Goal: Transaction & Acquisition: Book appointment/travel/reservation

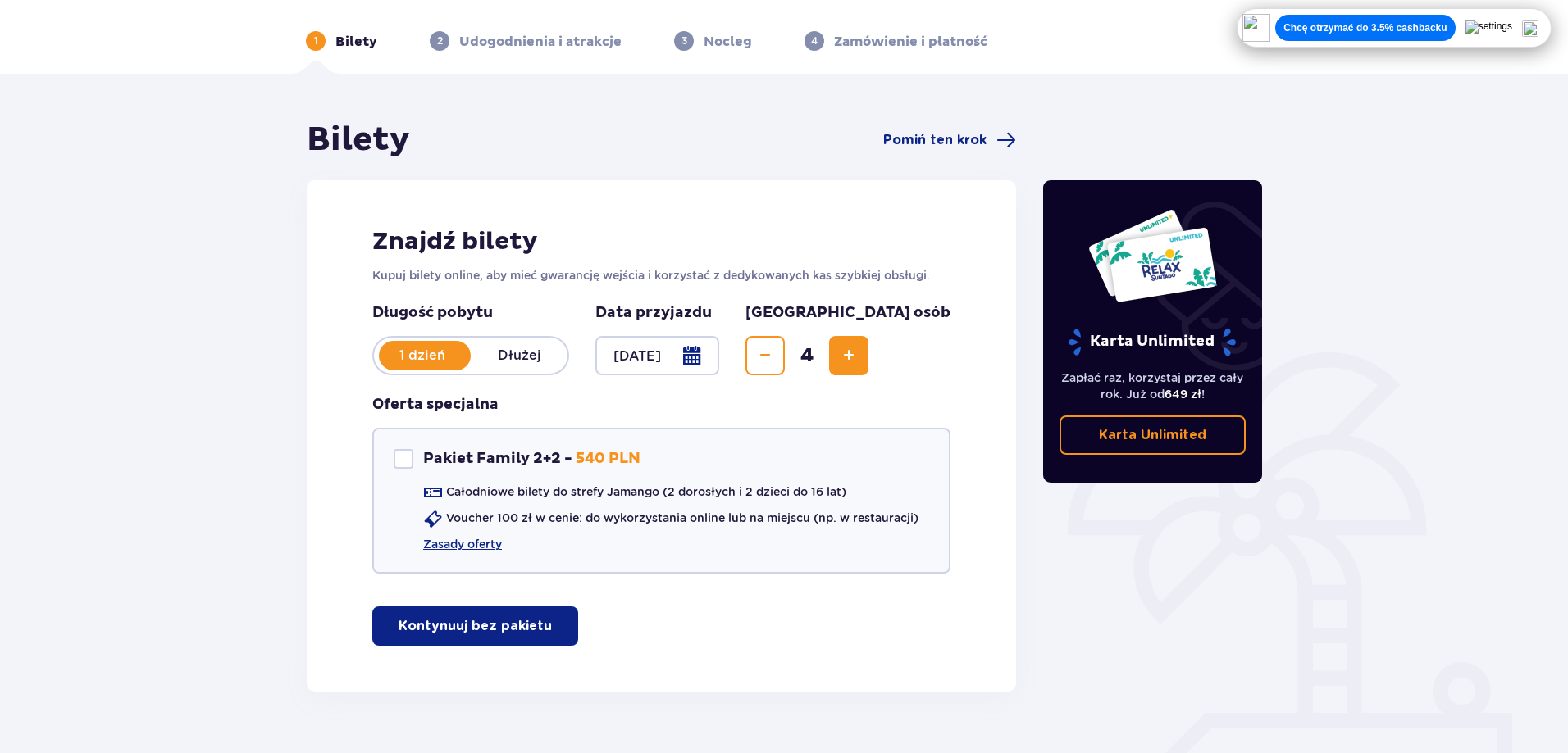
scroll to position [82, 0]
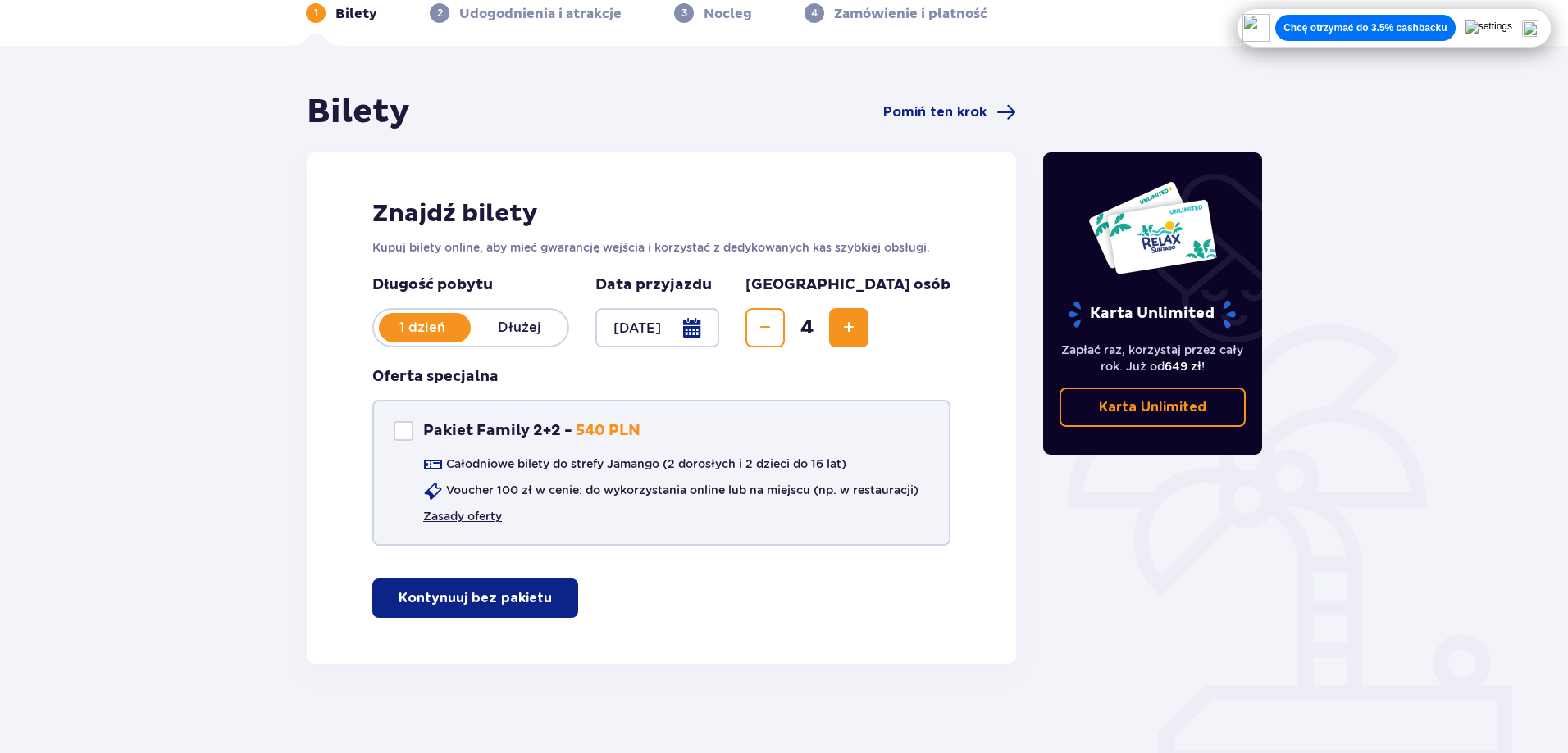
click at [466, 519] on link "Zasady oferty" at bounding box center [462, 516] width 78 height 17
click at [390, 431] on div "Pakiet Family 2+2 Pakiet Family 2+2 - 540 PLN Całodniowe bilety do strefy Jaman…" at bounding box center [661, 472] width 578 height 146
click at [395, 432] on div "Pakiet Family 2+2" at bounding box center [403, 431] width 20 height 20
checkbox input "true"
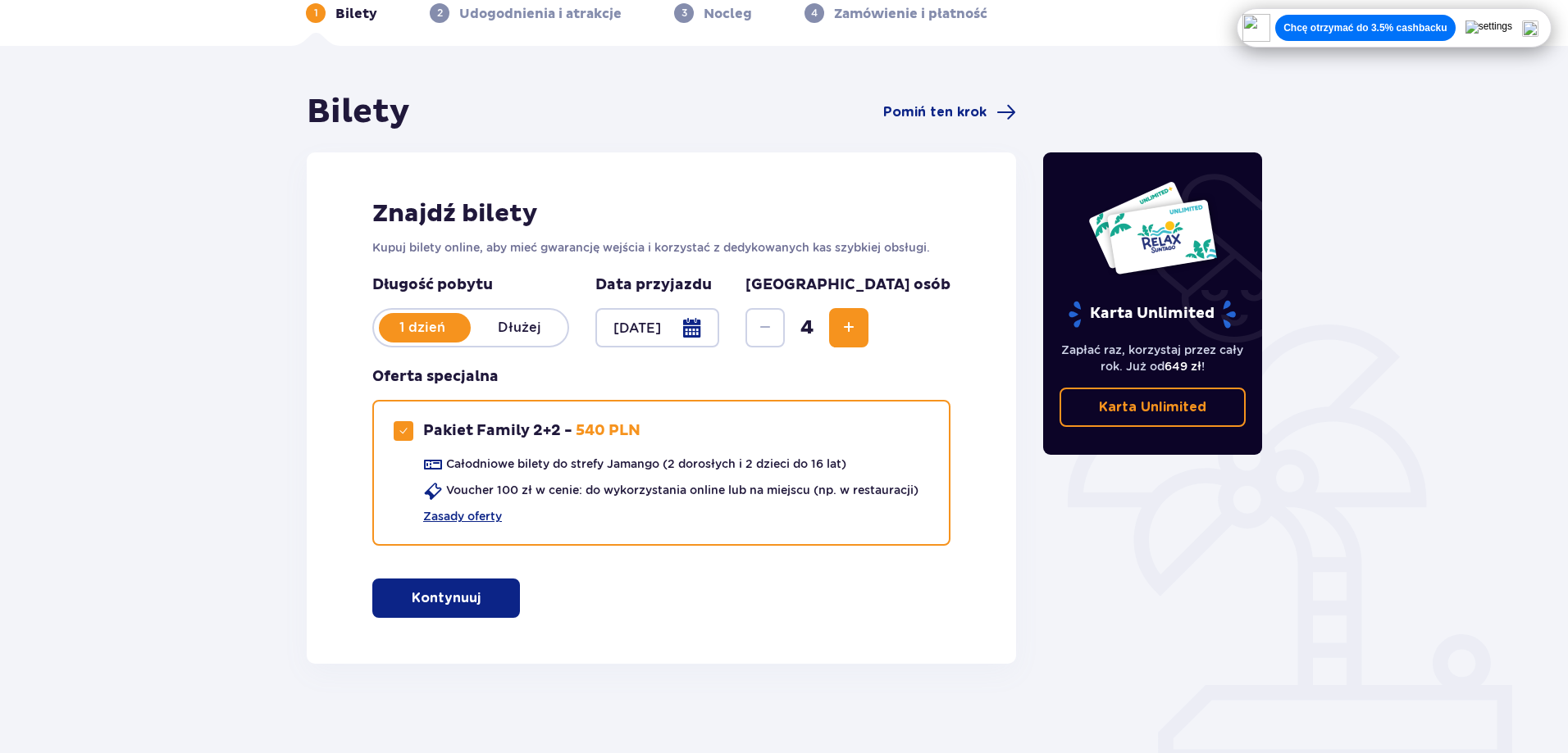
click at [464, 595] on p "Kontynuuj" at bounding box center [446, 598] width 69 height 18
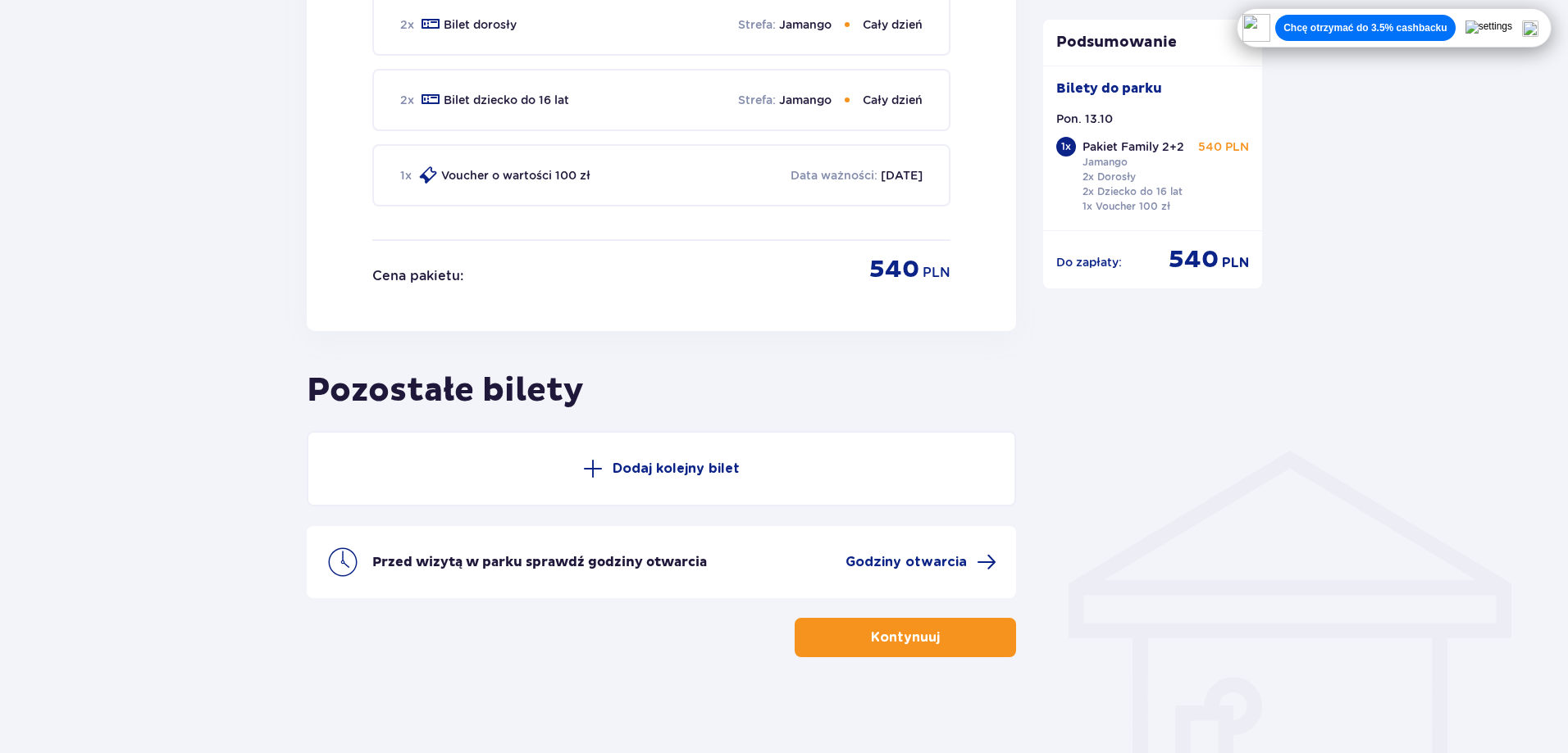
scroll to position [883, 0]
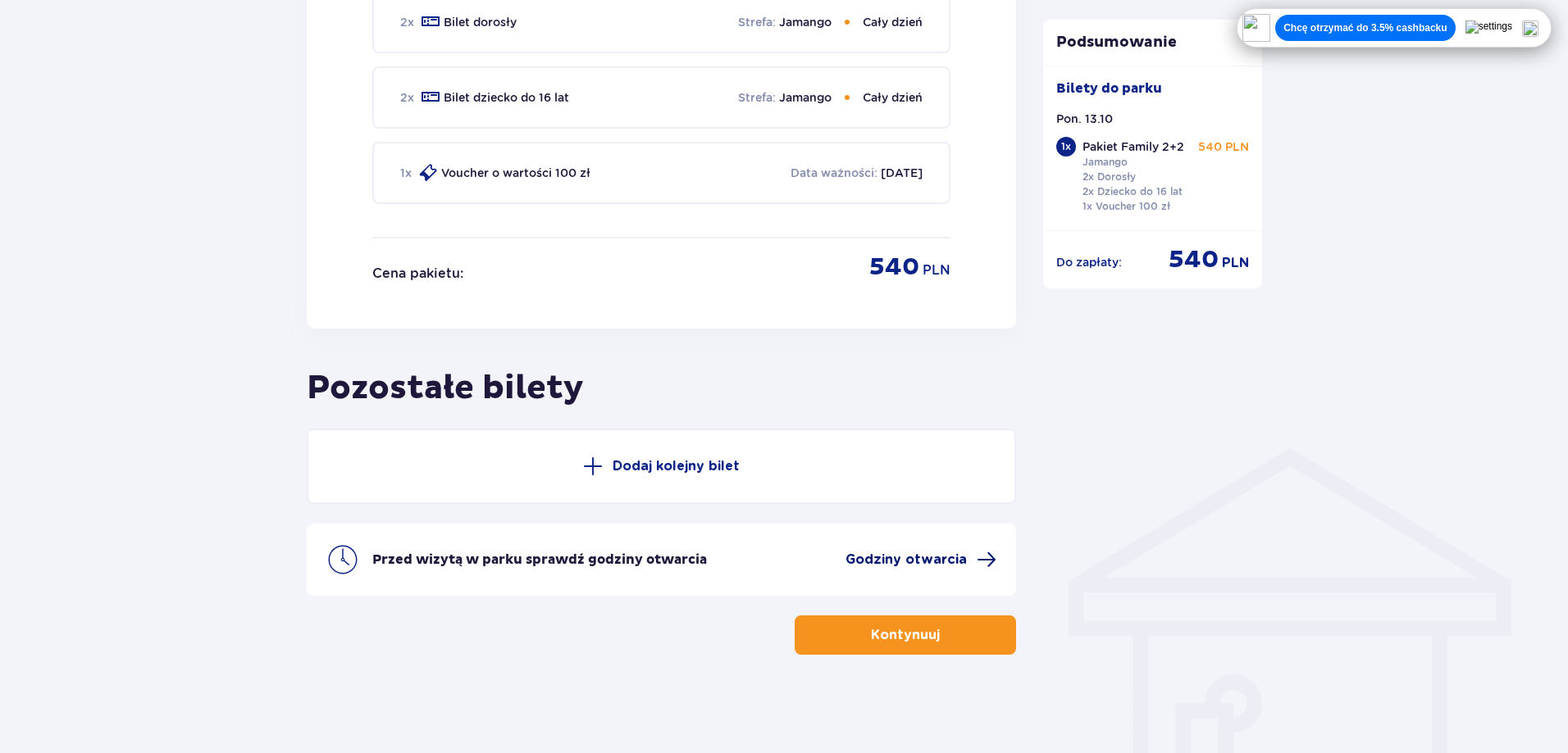
click at [883, 557] on span "Godziny otwarcia" at bounding box center [905, 560] width 121 height 18
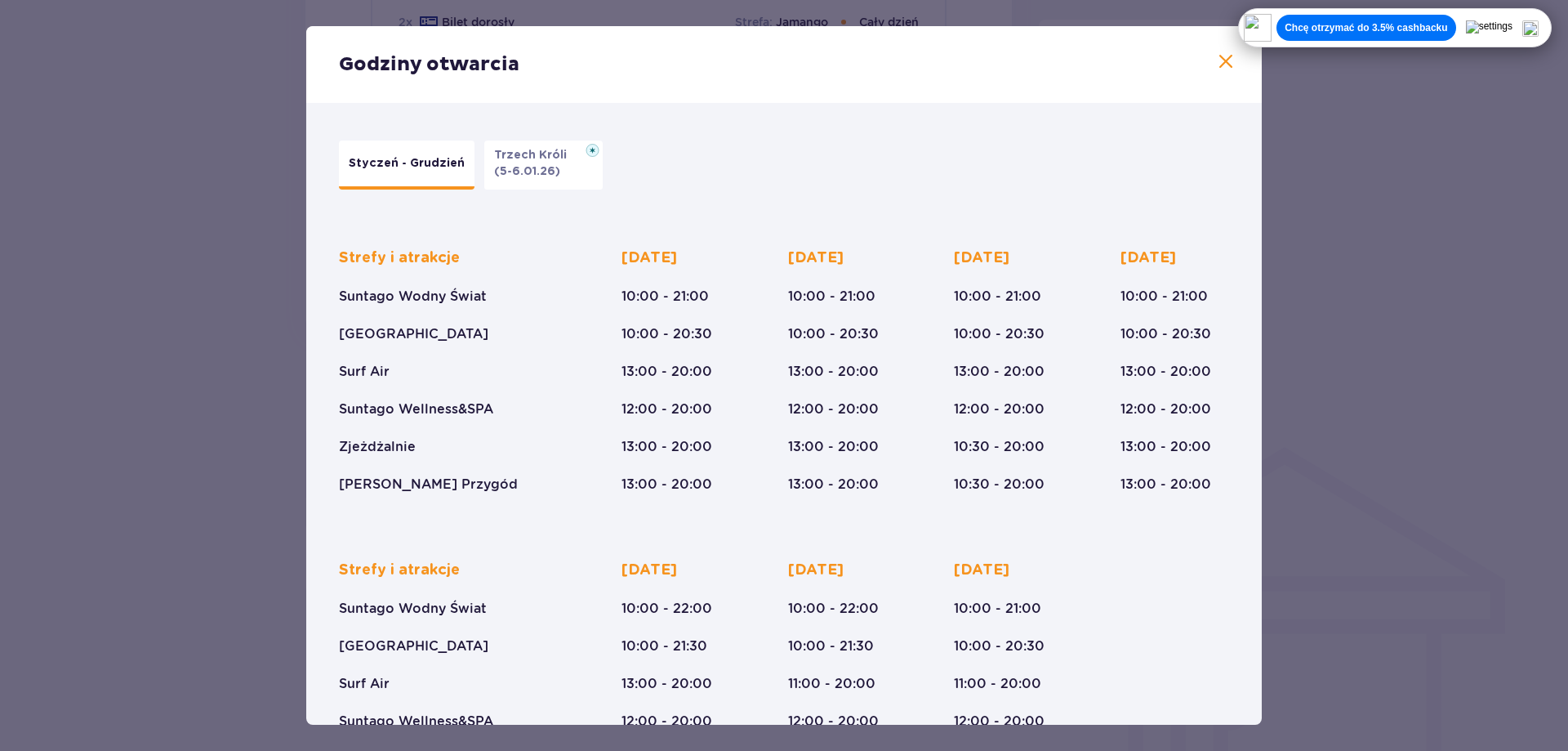
click at [1224, 65] on span at bounding box center [1226, 62] width 20 height 20
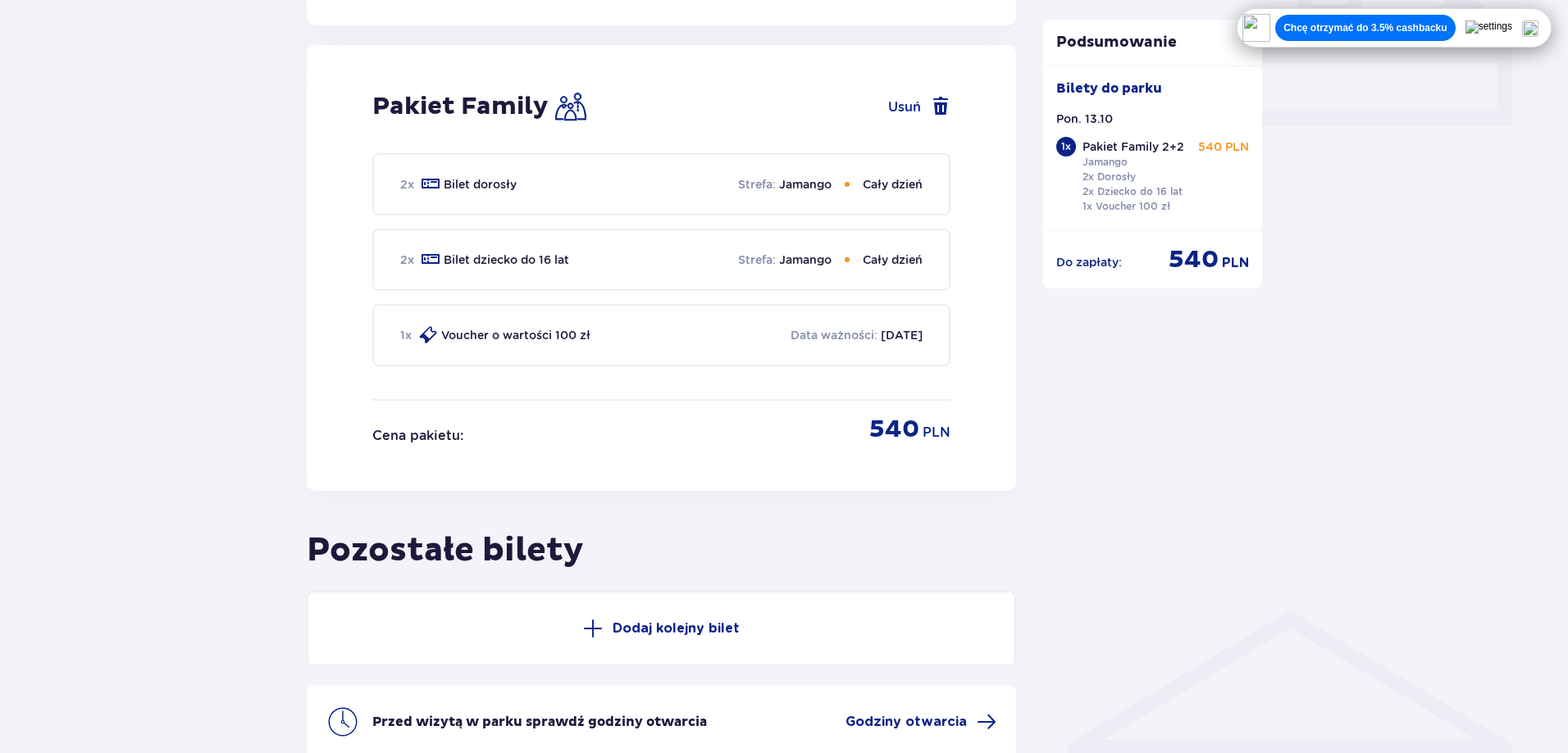
scroll to position [801, 0]
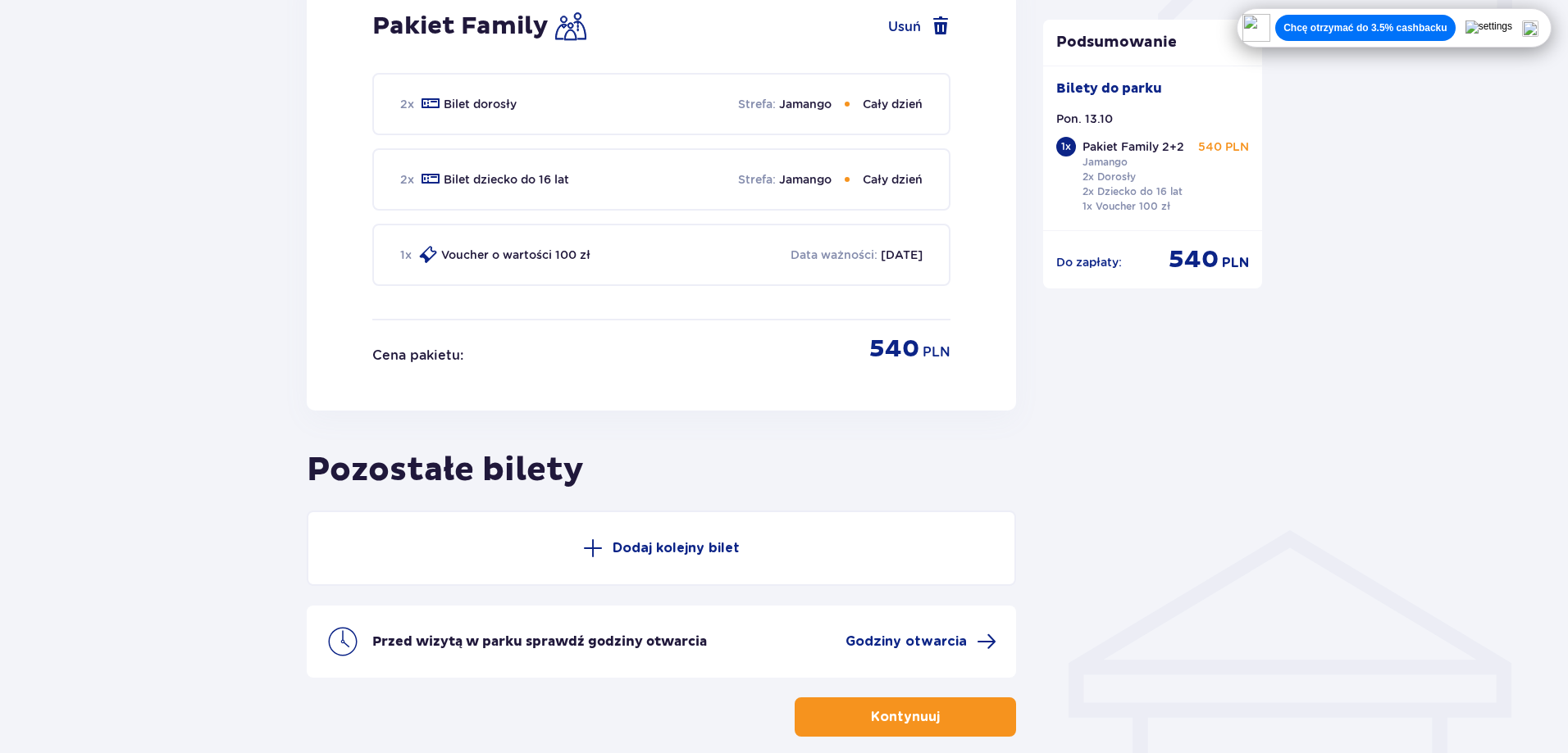
click at [914, 714] on p "Kontynuuj" at bounding box center [905, 716] width 69 height 18
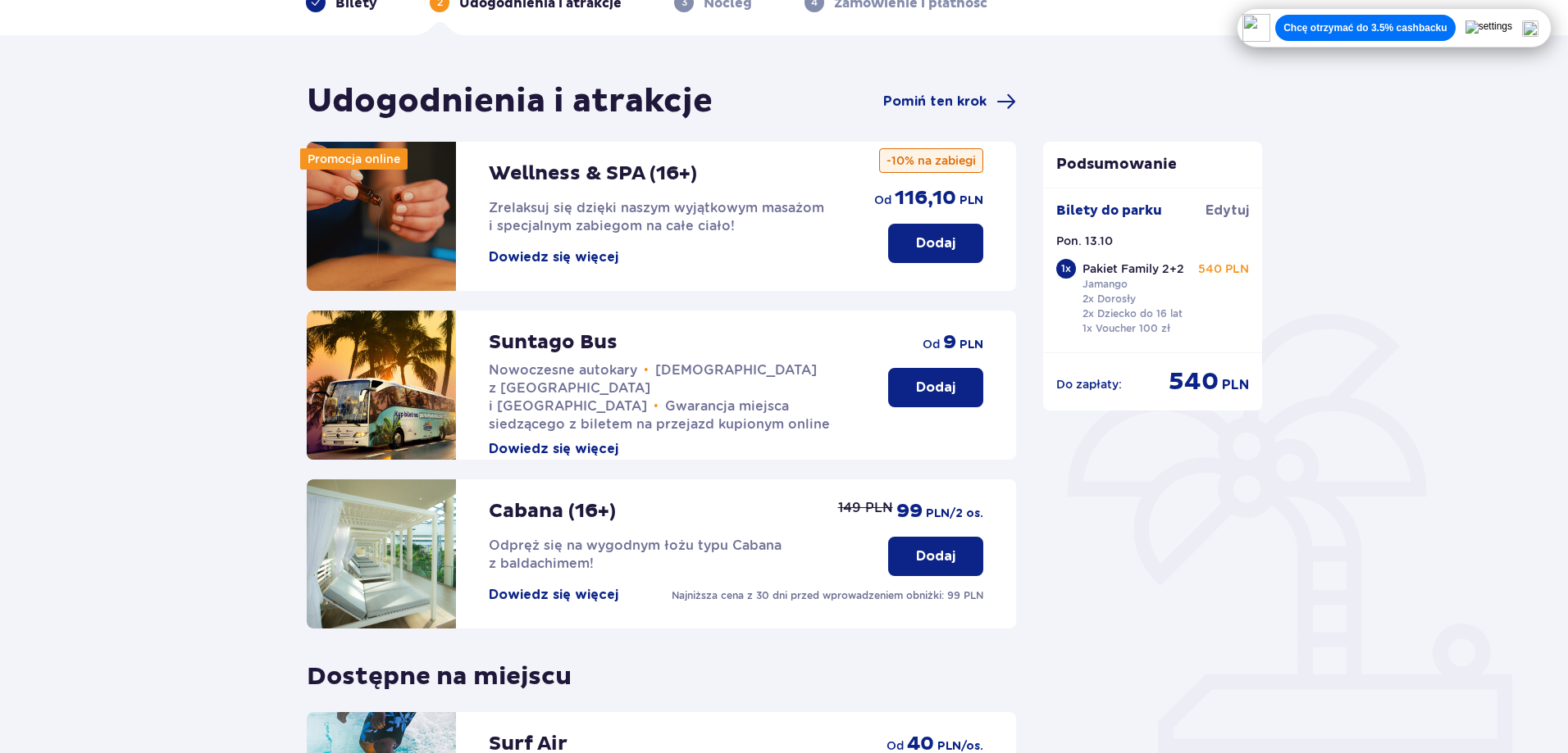
scroll to position [194, 0]
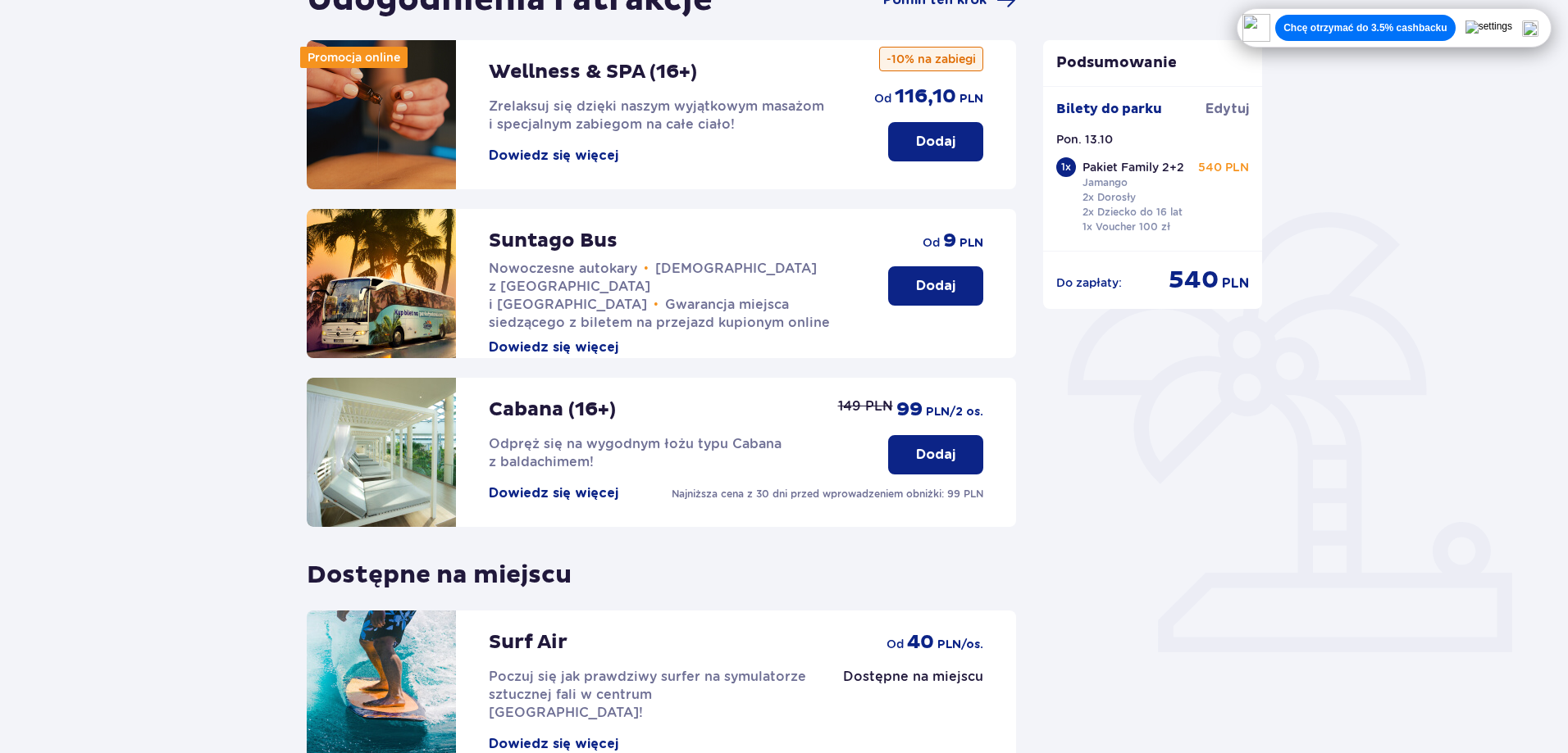
click at [603, 338] on button "Dowiedz się więcej" at bounding box center [553, 347] width 130 height 18
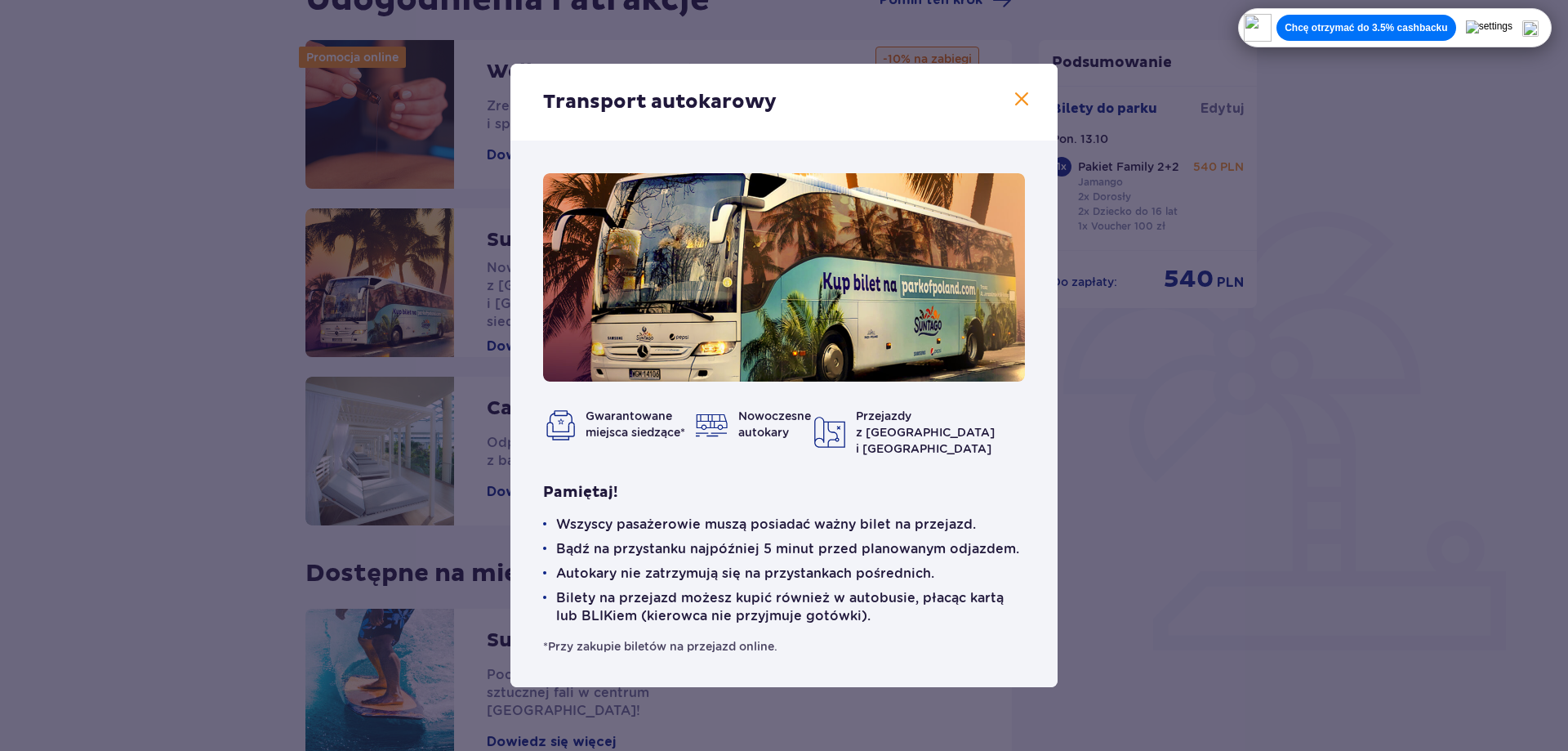
drag, startPoint x: 612, startPoint y: 423, endPoint x: 769, endPoint y: 339, distance: 178.1
click at [613, 422] on span "Gwarantowane miejsca siedzące*" at bounding box center [635, 424] width 100 height 30
click at [1023, 101] on span at bounding box center [1022, 99] width 20 height 20
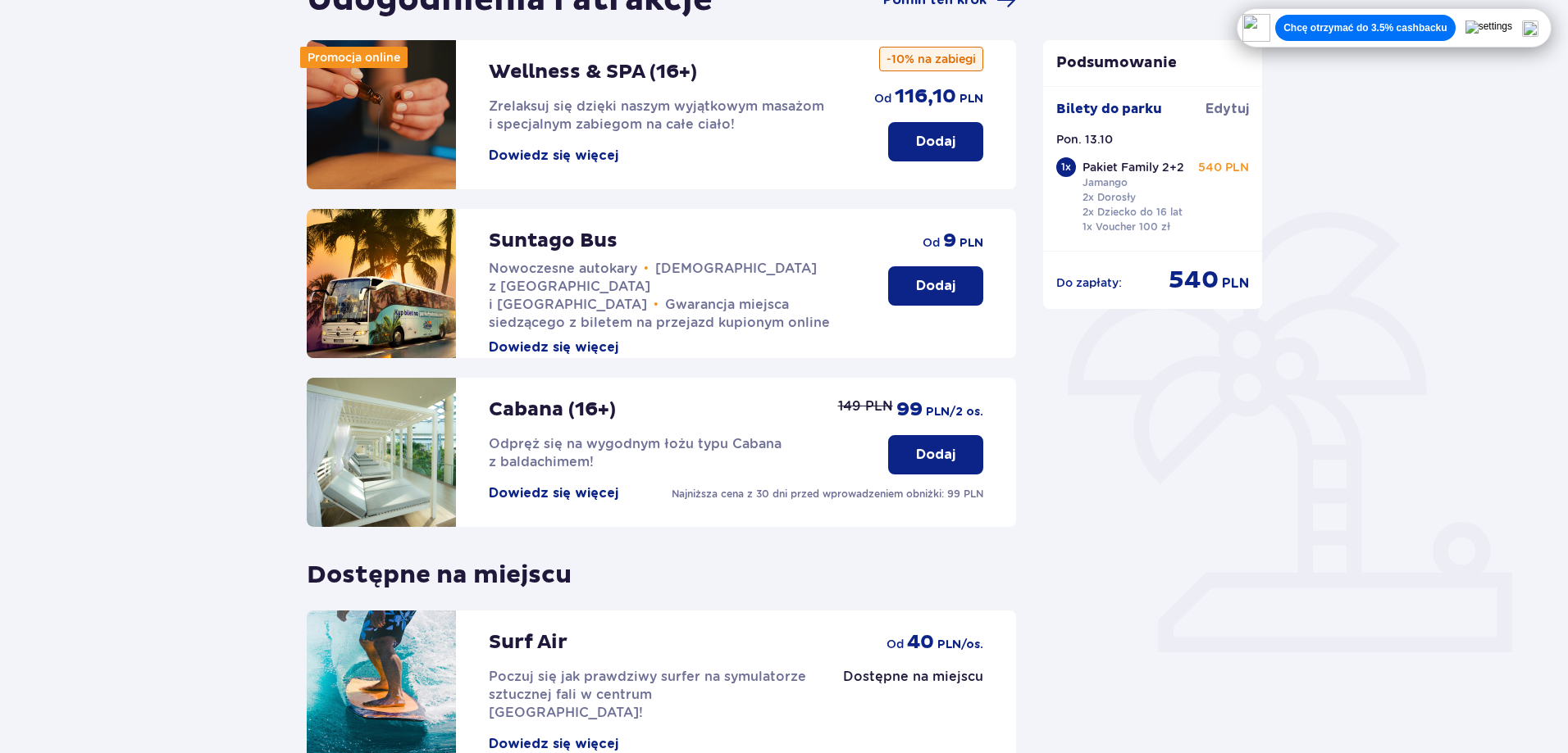
click at [958, 275] on button "Dodaj" at bounding box center [935, 286] width 95 height 39
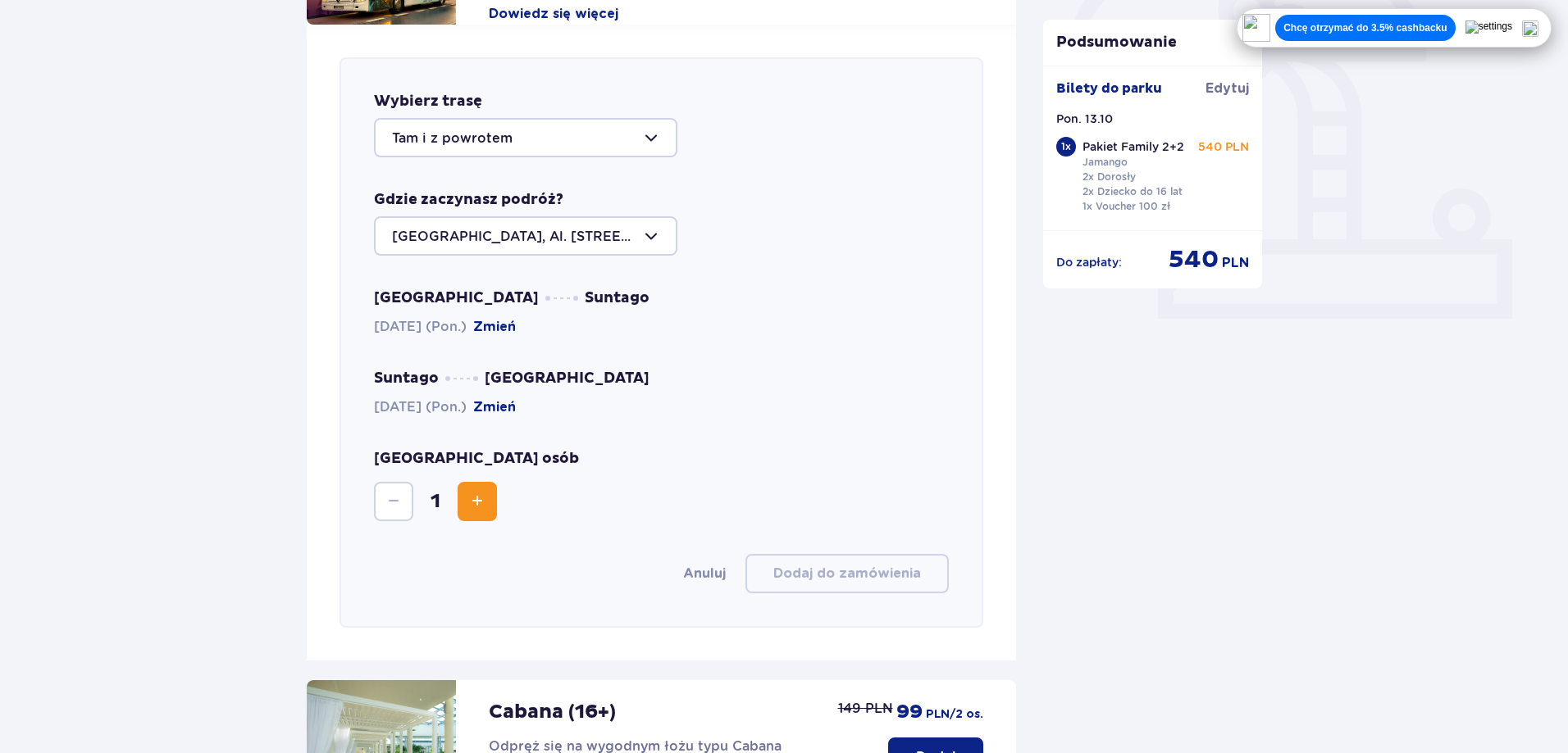
scroll to position [566, 0]
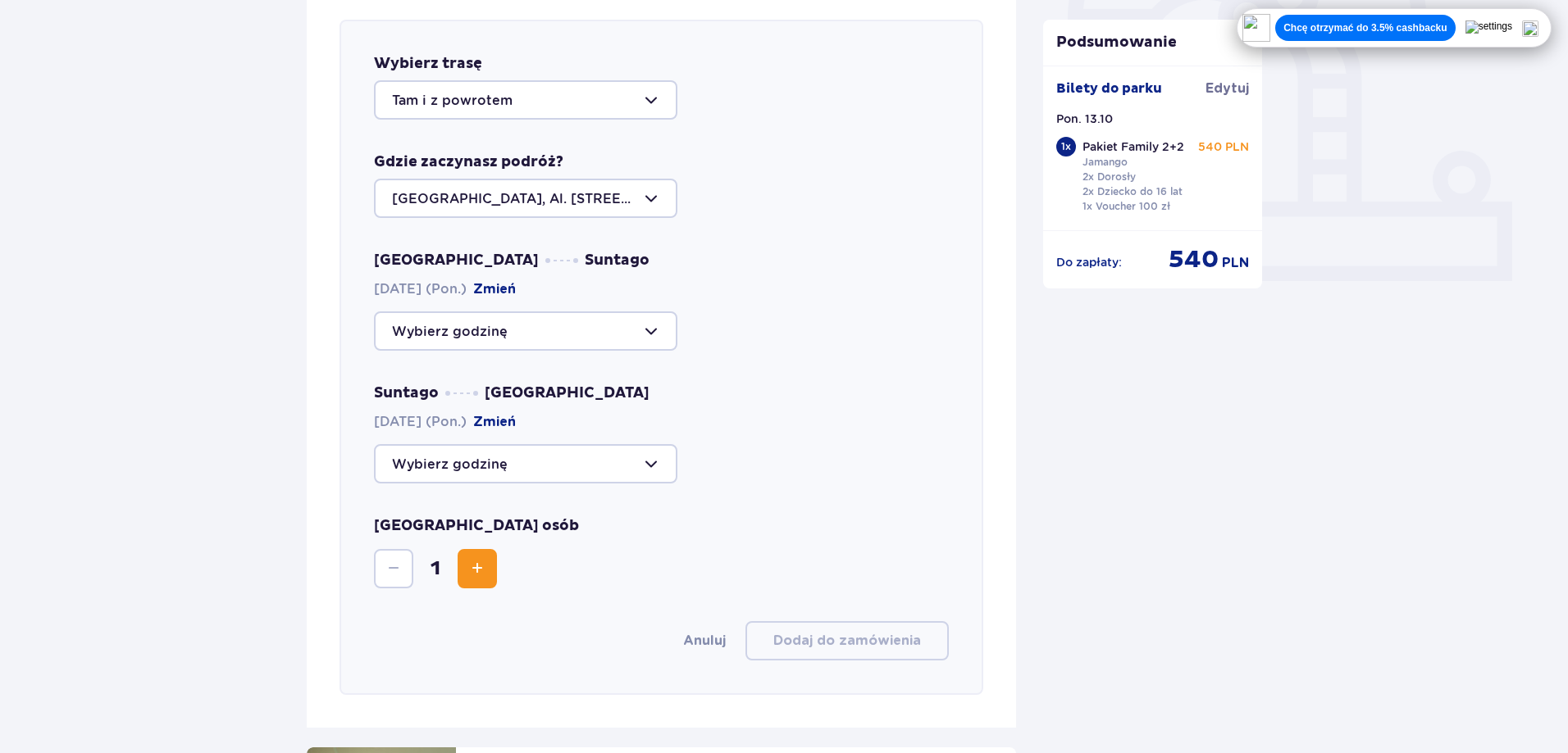
click at [649, 199] on div at bounding box center [526, 198] width 303 height 39
click at [630, 241] on div "[GEOGRAPHIC_DATA], Al. [STREET_ADDRESS]" at bounding box center [525, 257] width 268 height 36
click at [654, 334] on div at bounding box center [526, 330] width 303 height 39
click at [528, 378] on p "Zostały 24 miejsca" at bounding box center [504, 381] width 126 height 18
type input "09:00"
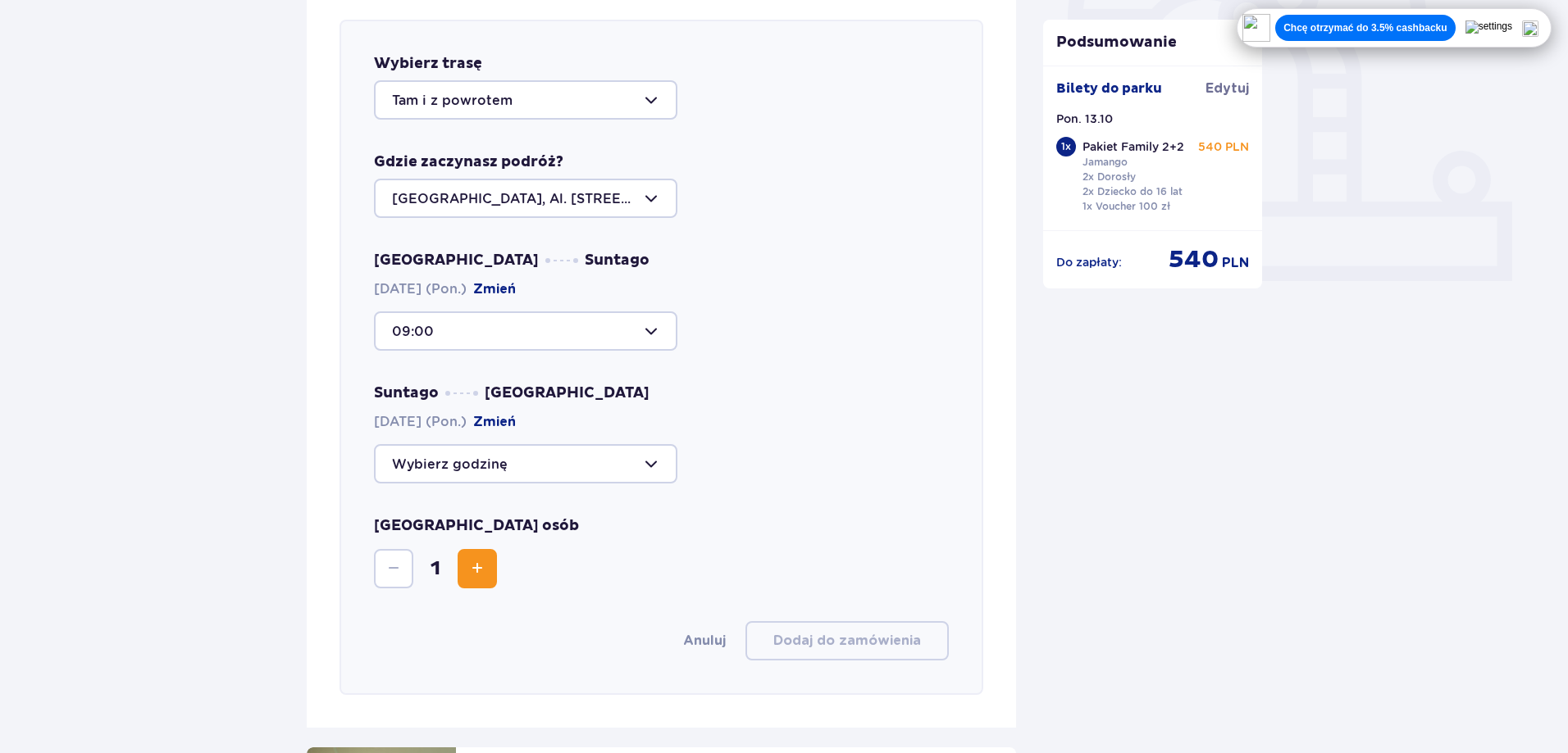
click at [656, 458] on div at bounding box center [526, 464] width 303 height 39
click at [812, 382] on div "Warszawa Suntago [DATE] (Pon.) Zmień 09:00 Suntago [GEOGRAPHIC_DATA] [DATE] (Po…" at bounding box center [661, 367] width 575 height 233
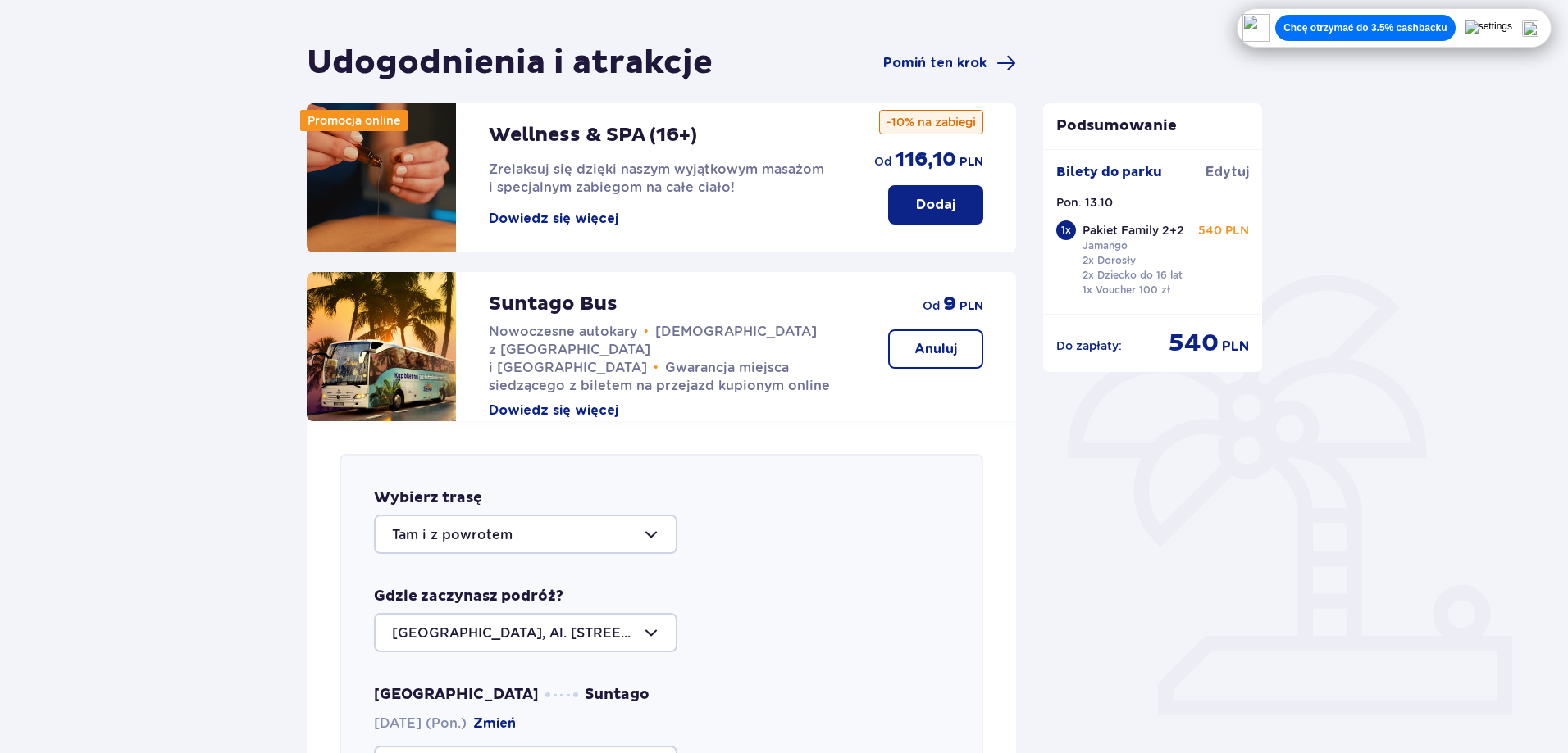
scroll to position [0, 0]
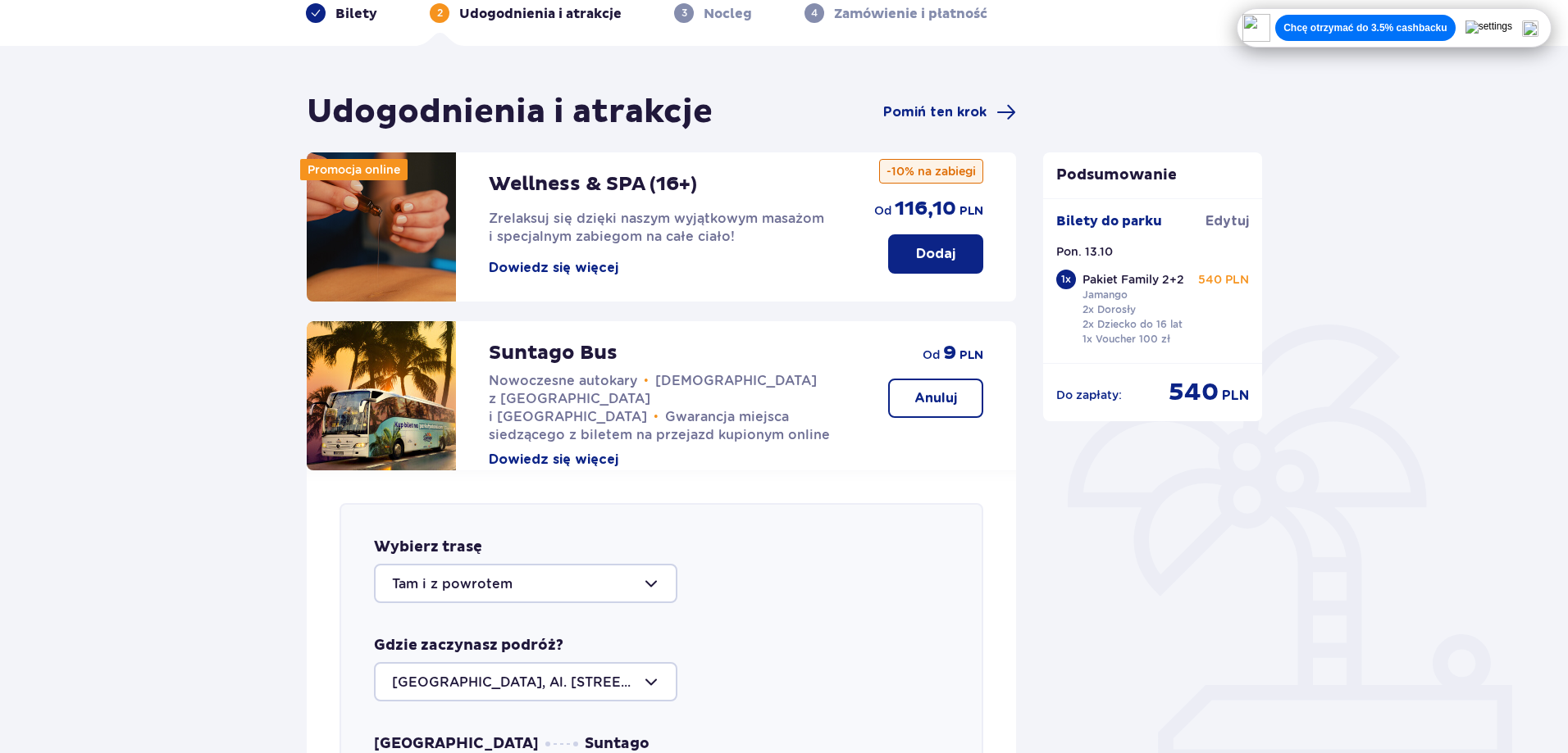
drag, startPoint x: 923, startPoint y: 391, endPoint x: 1152, endPoint y: 418, distance: 230.6
click at [922, 391] on p "Anuluj" at bounding box center [935, 398] width 43 height 18
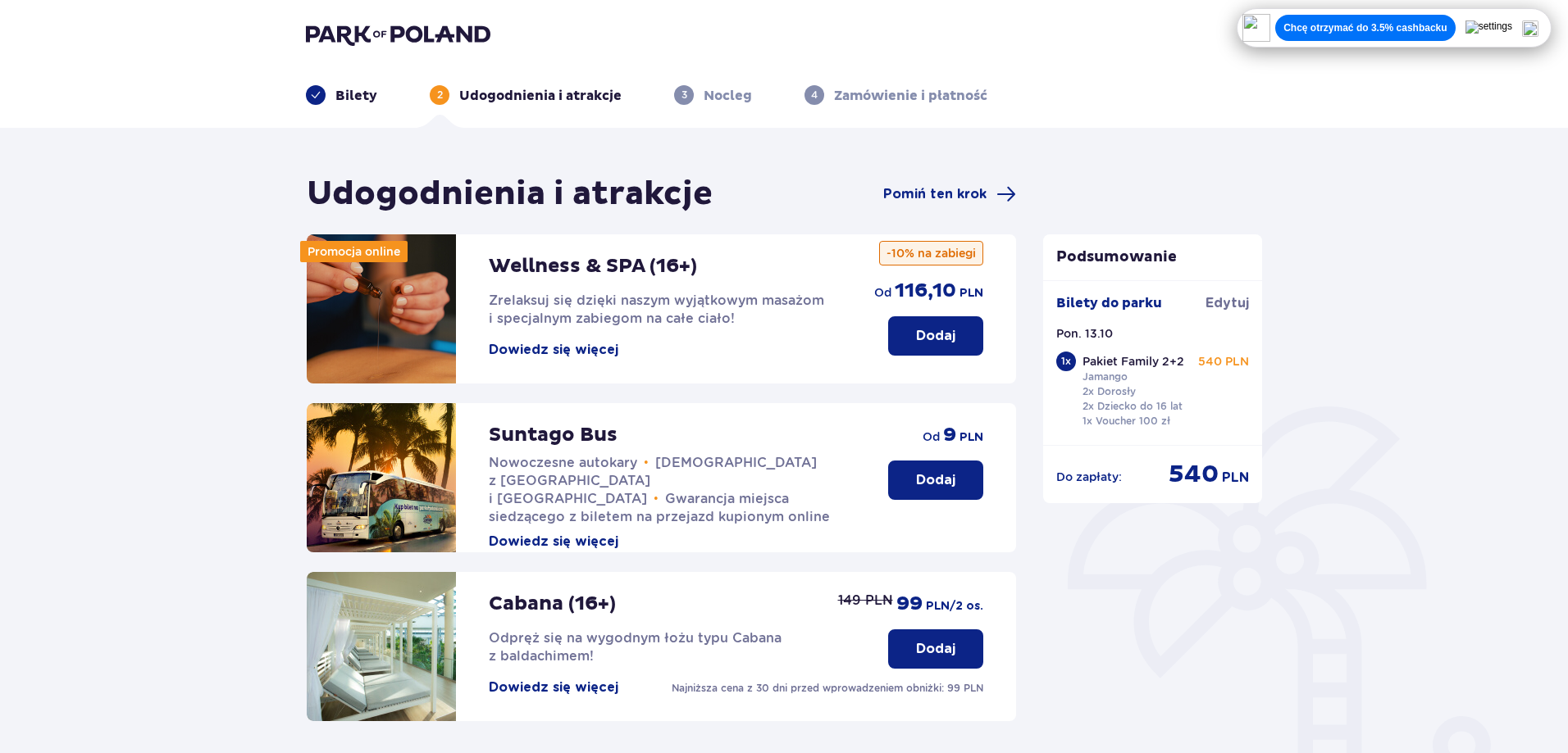
click at [510, 355] on button "Dowiedz się więcej" at bounding box center [553, 349] width 130 height 18
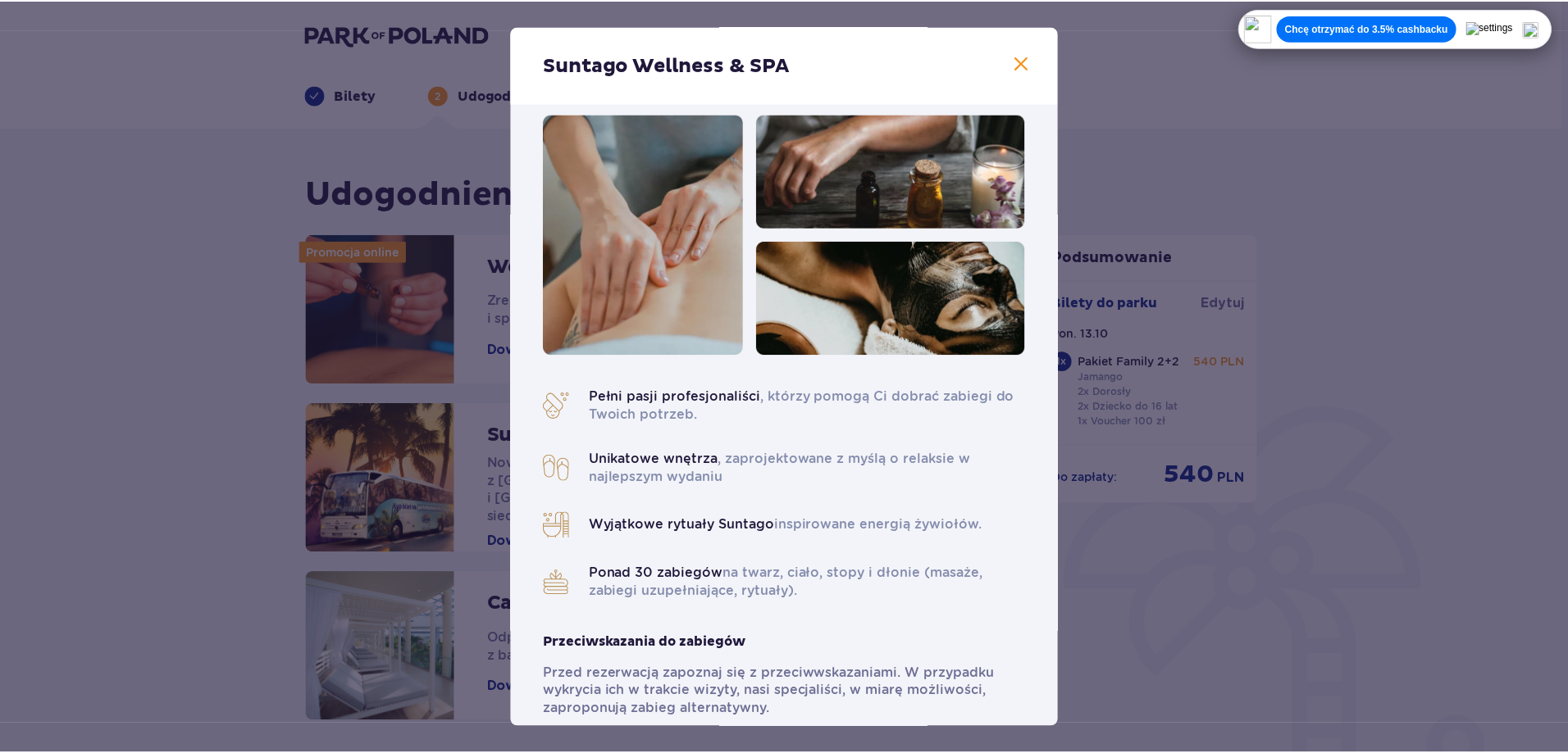
scroll to position [40, 0]
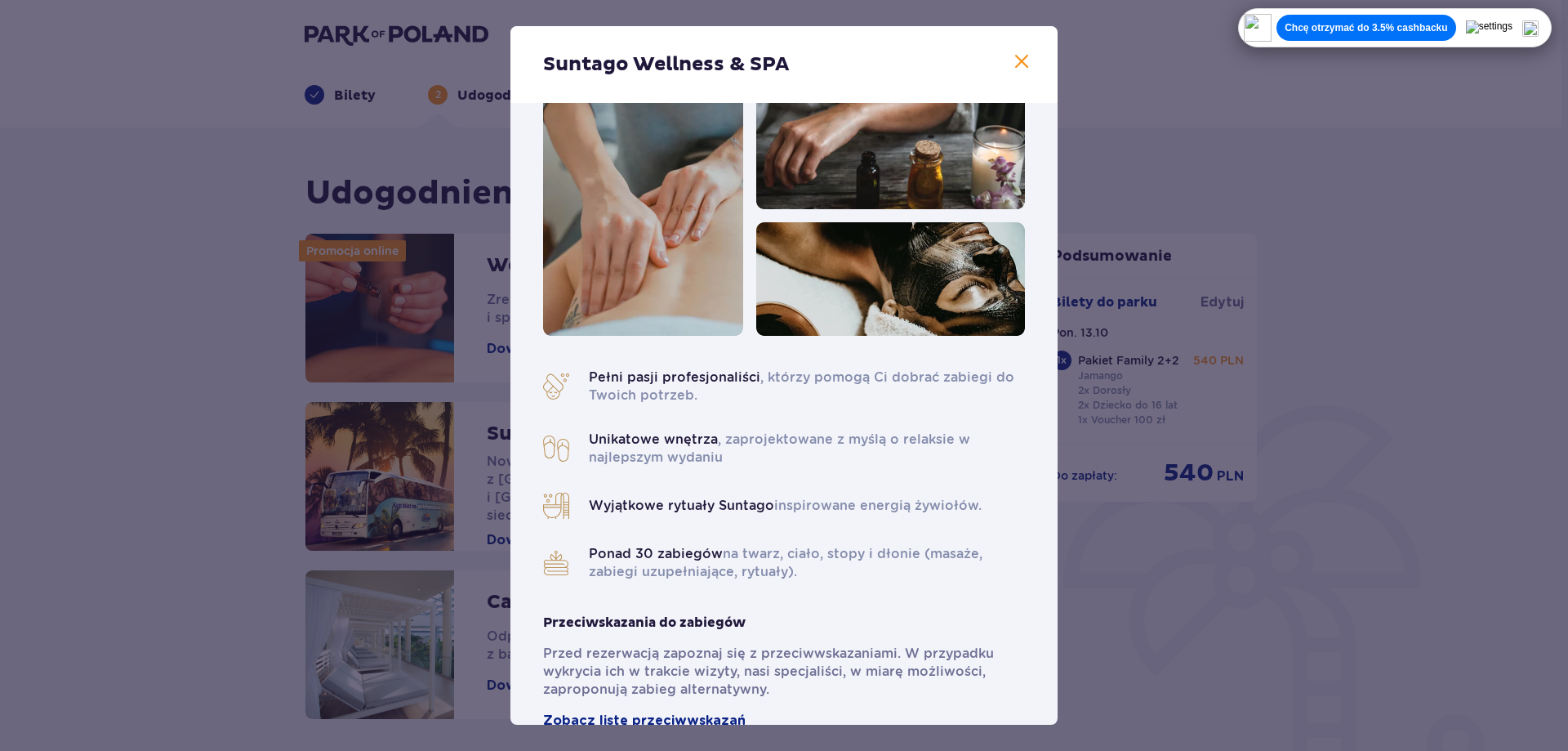
click at [1019, 63] on span at bounding box center [1022, 62] width 20 height 20
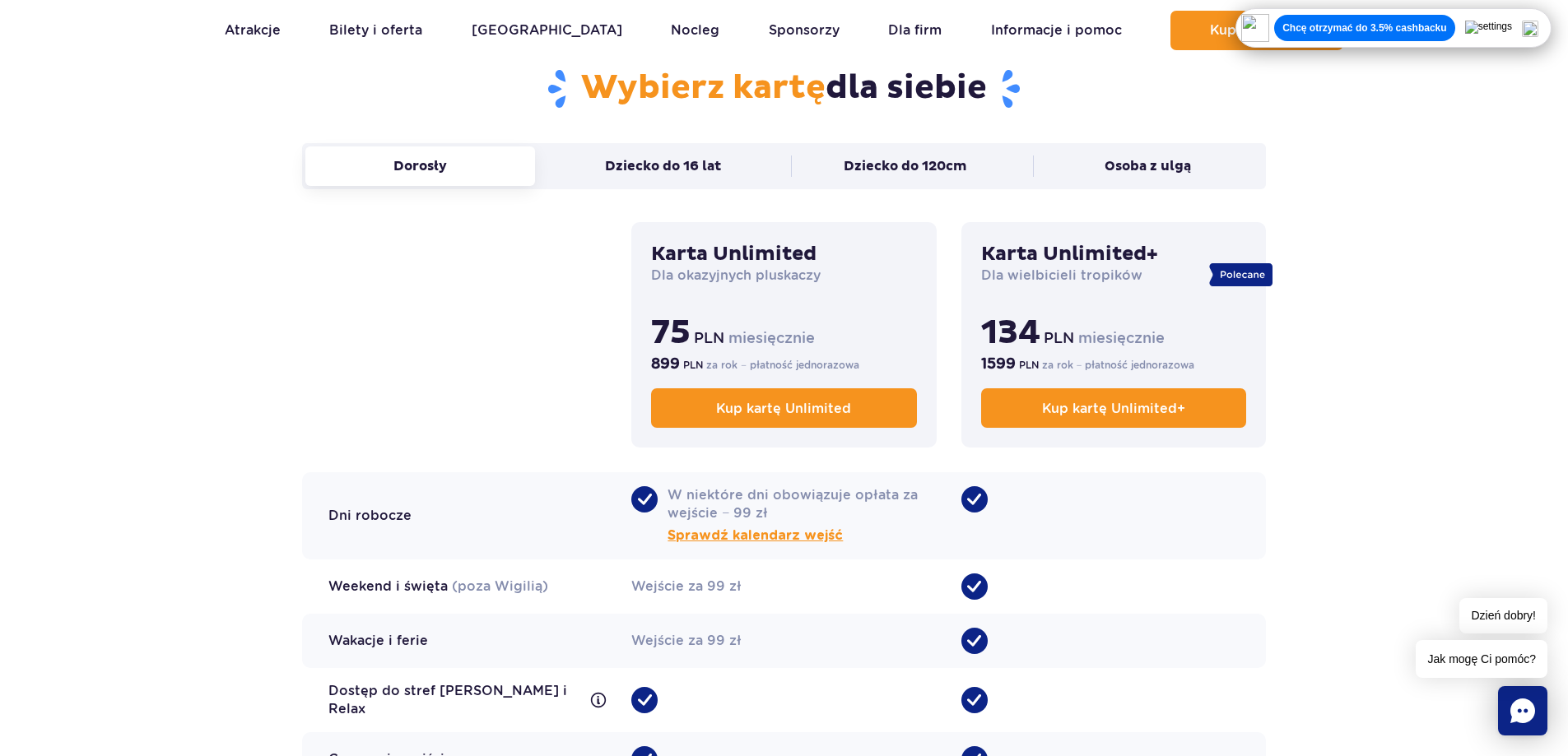
scroll to position [1069, 0]
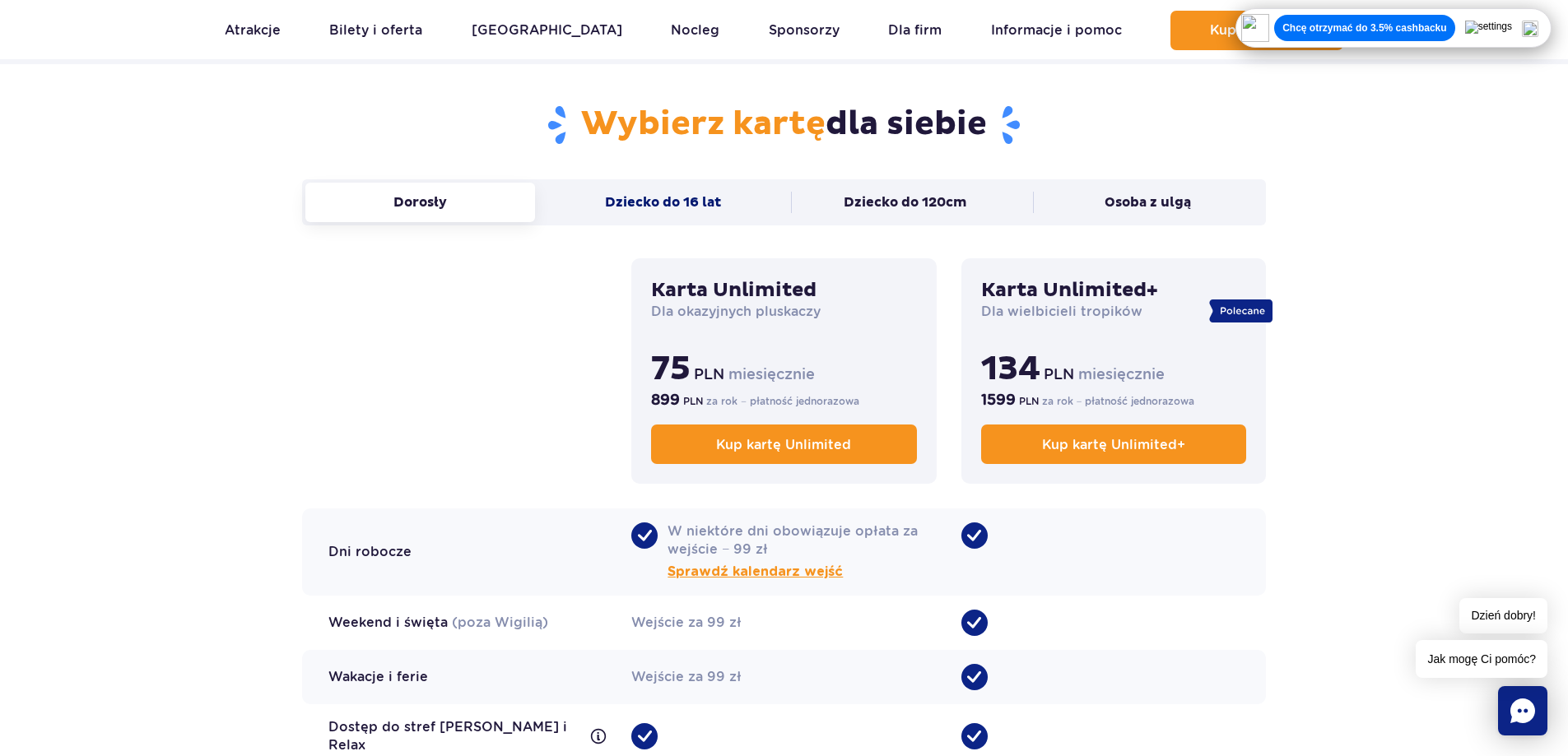
click at [715, 194] on button "Dziecko do 16 lat" at bounding box center [663, 202] width 229 height 39
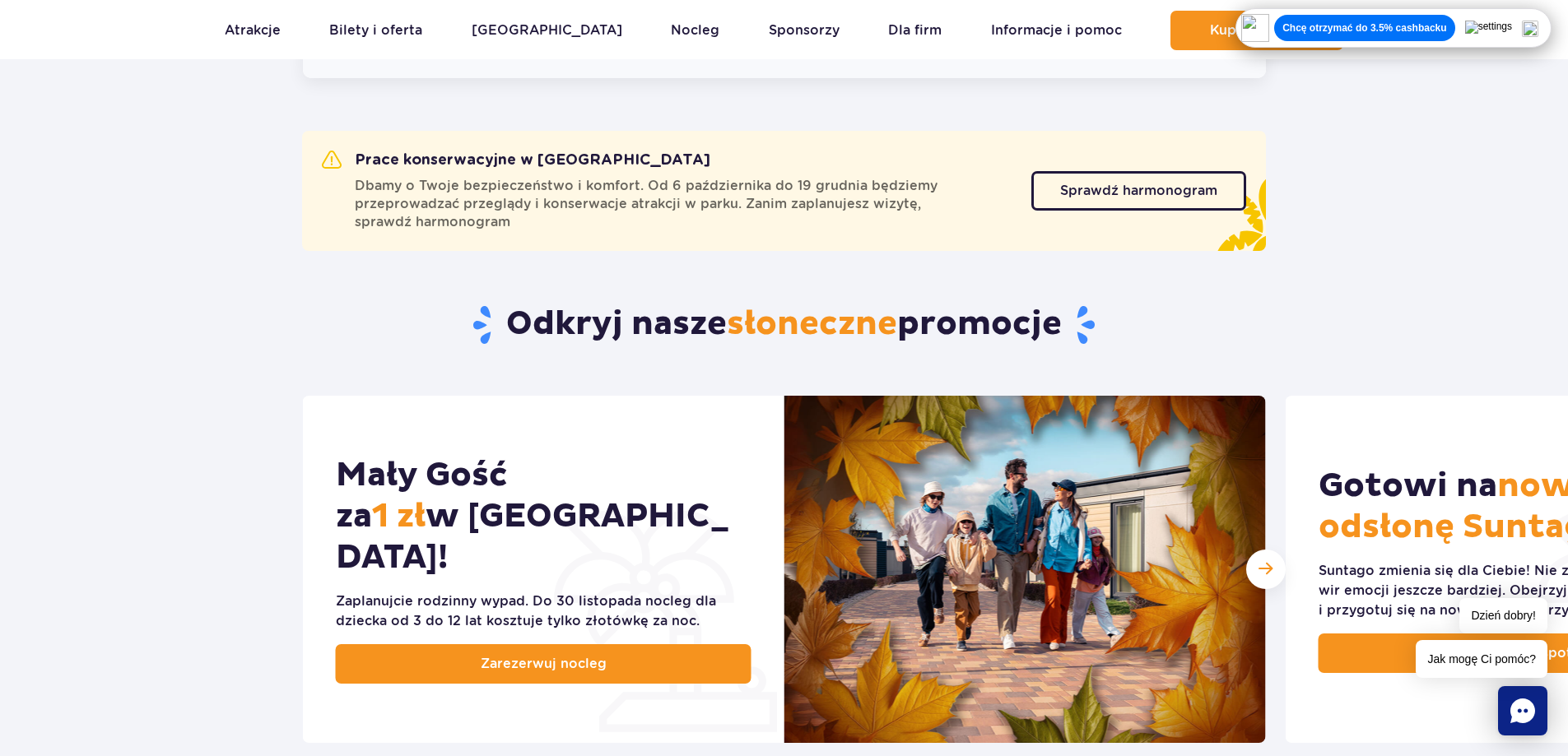
scroll to position [576, 0]
